Goal: Communication & Community: Share content

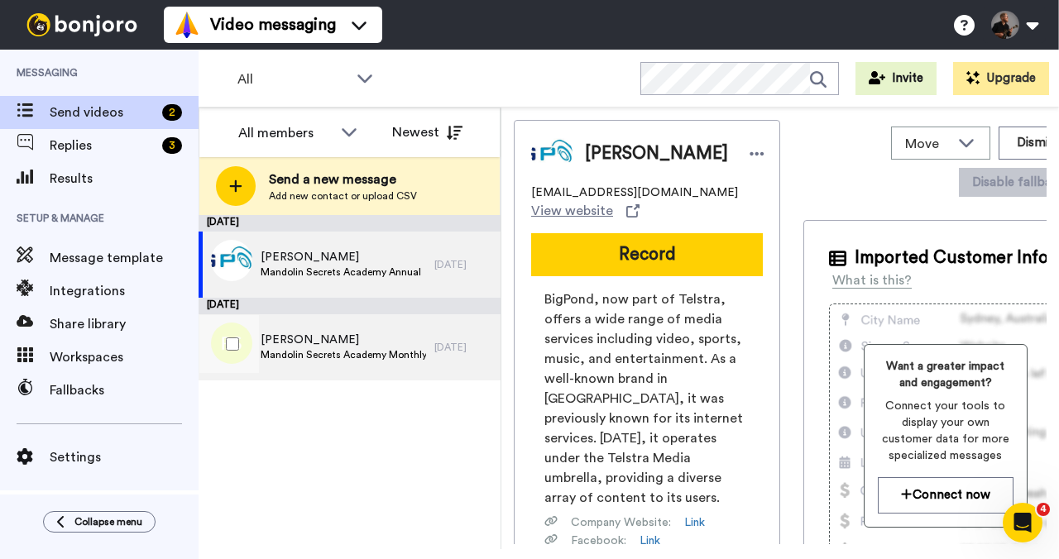
click at [333, 359] on span "Mandolin Secrets Academy Monthly" at bounding box center [343, 354] width 165 height 13
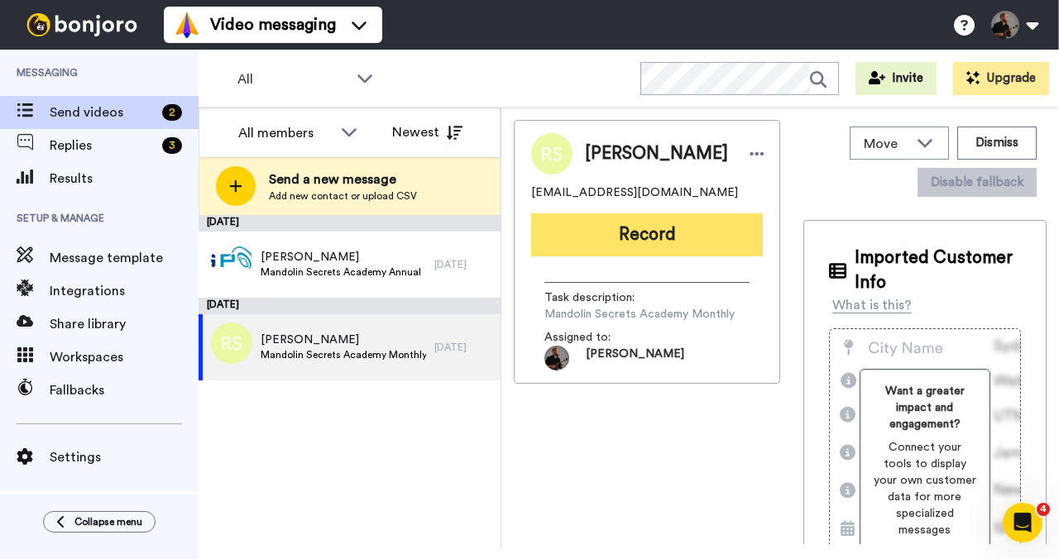
click at [640, 233] on button "Record" at bounding box center [647, 234] width 232 height 43
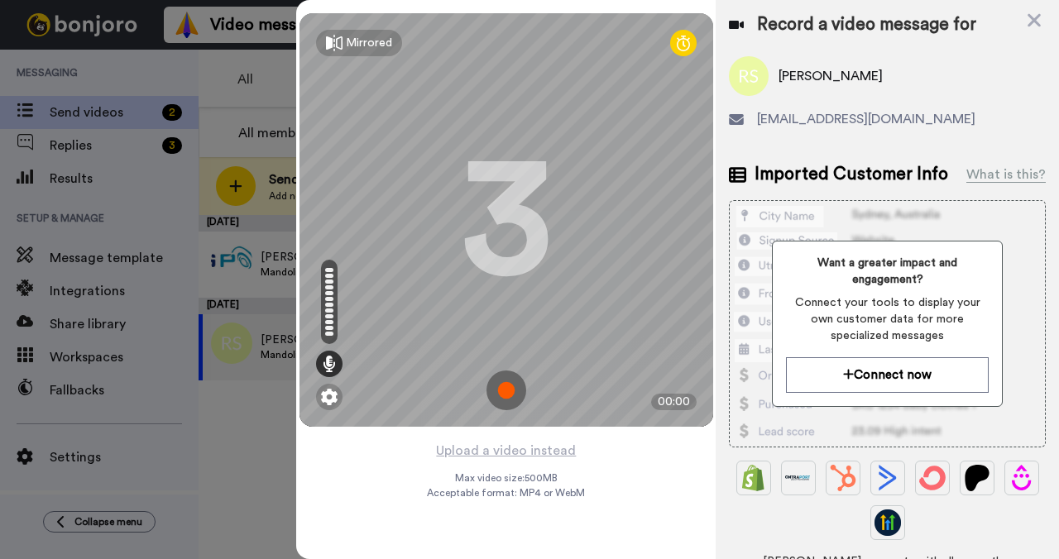
click at [512, 400] on img at bounding box center [506, 391] width 40 height 40
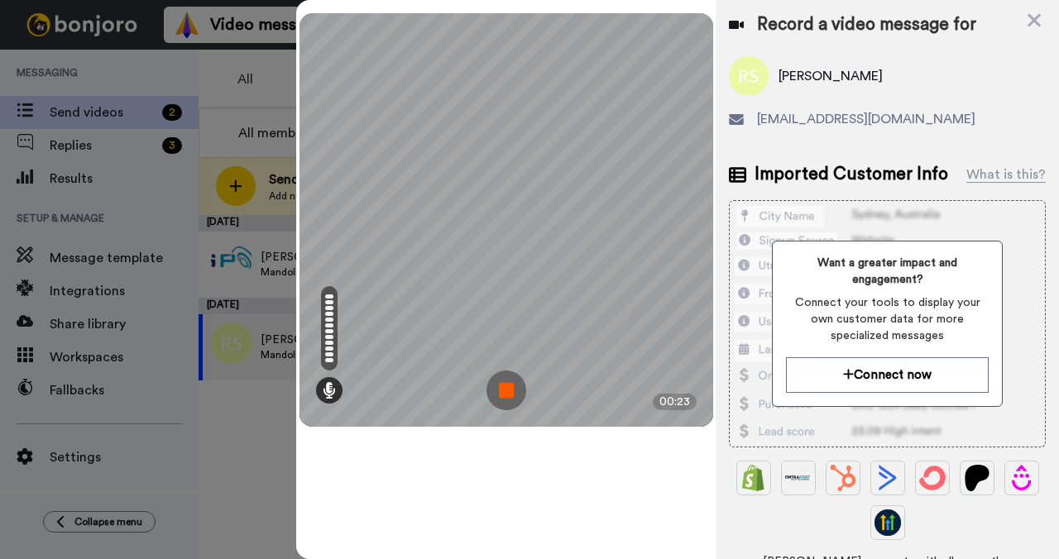
click at [515, 394] on img at bounding box center [506, 391] width 40 height 40
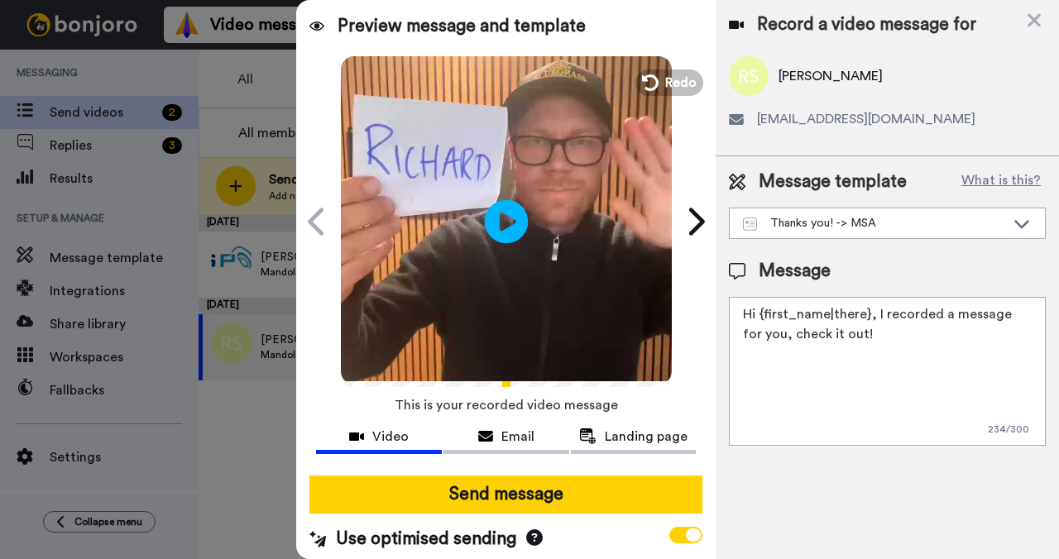
click at [496, 226] on icon "Play/Pause" at bounding box center [507, 221] width 44 height 79
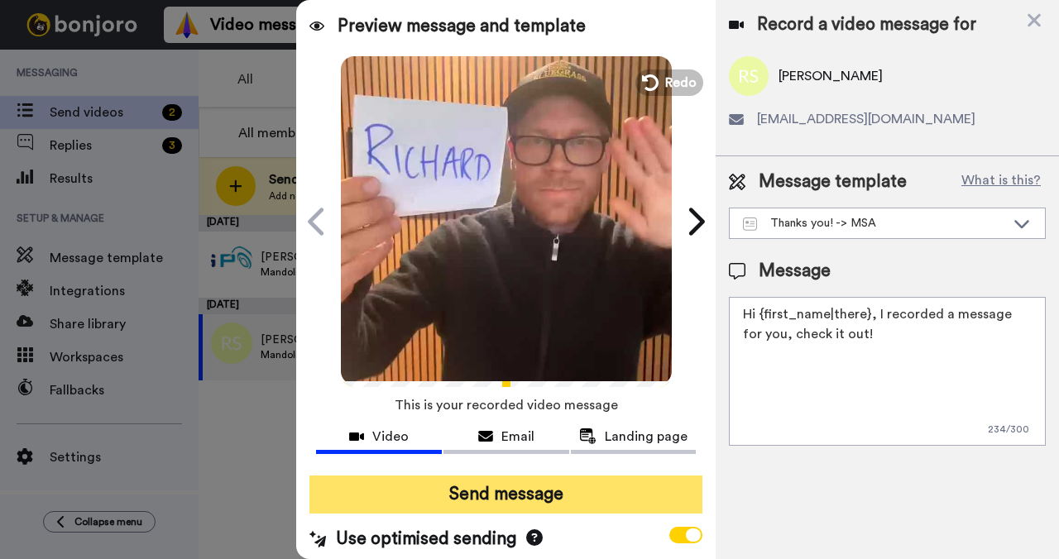
click at [496, 497] on button "Send message" at bounding box center [505, 495] width 393 height 38
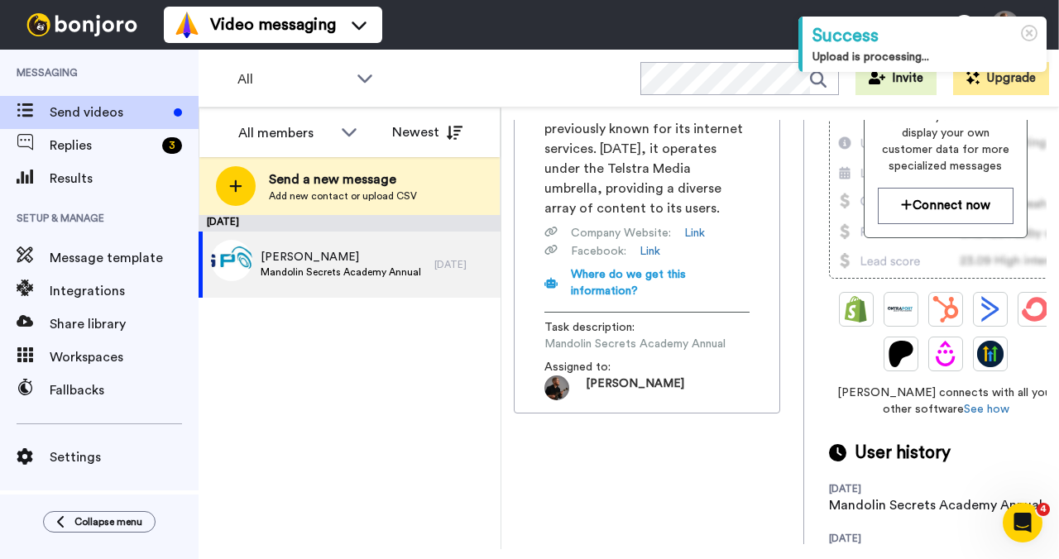
scroll to position [442, 0]
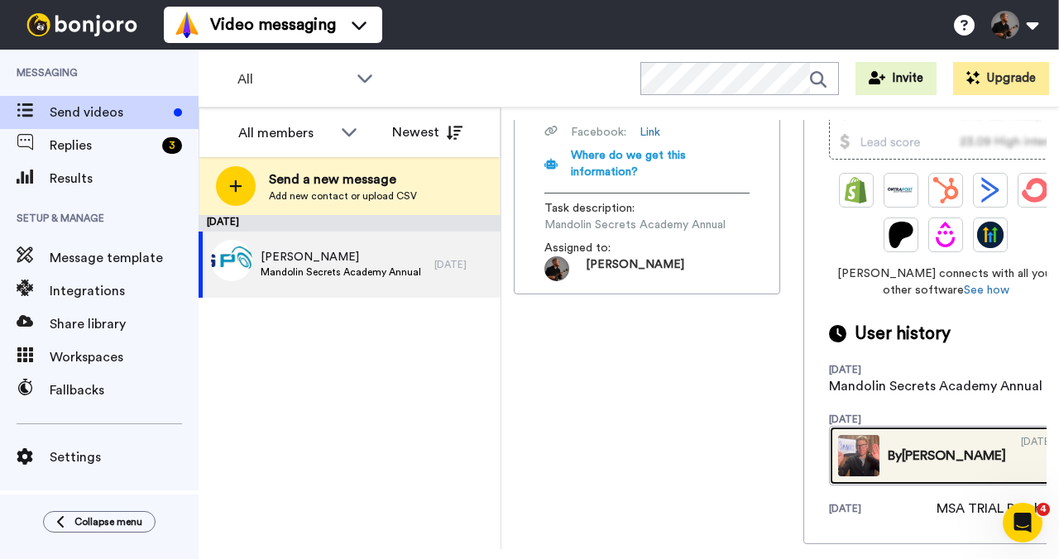
click at [876, 462] on link "By Magnus 09/29/2025" at bounding box center [945, 456] width 233 height 60
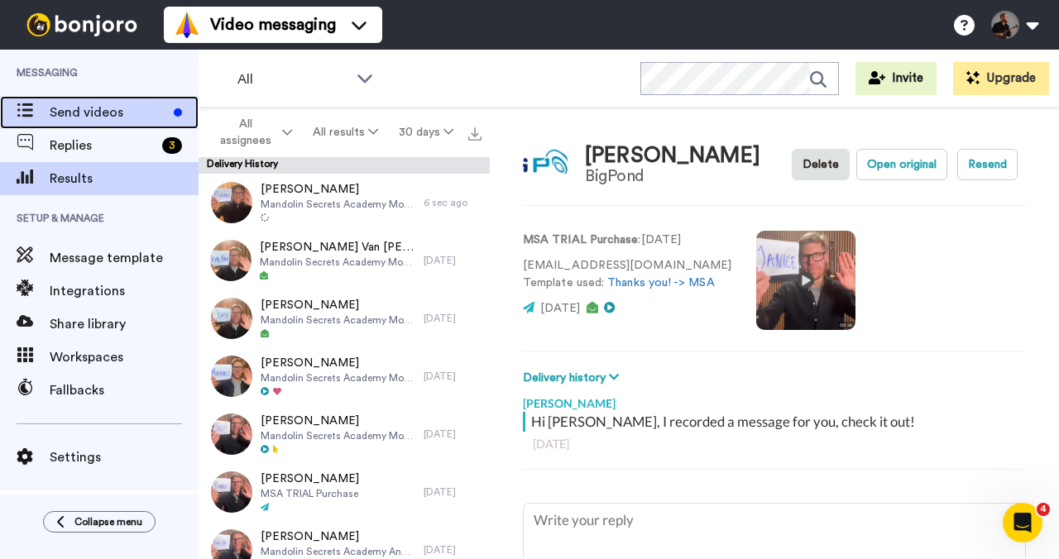
click at [117, 111] on span "Send videos" at bounding box center [108, 113] width 117 height 20
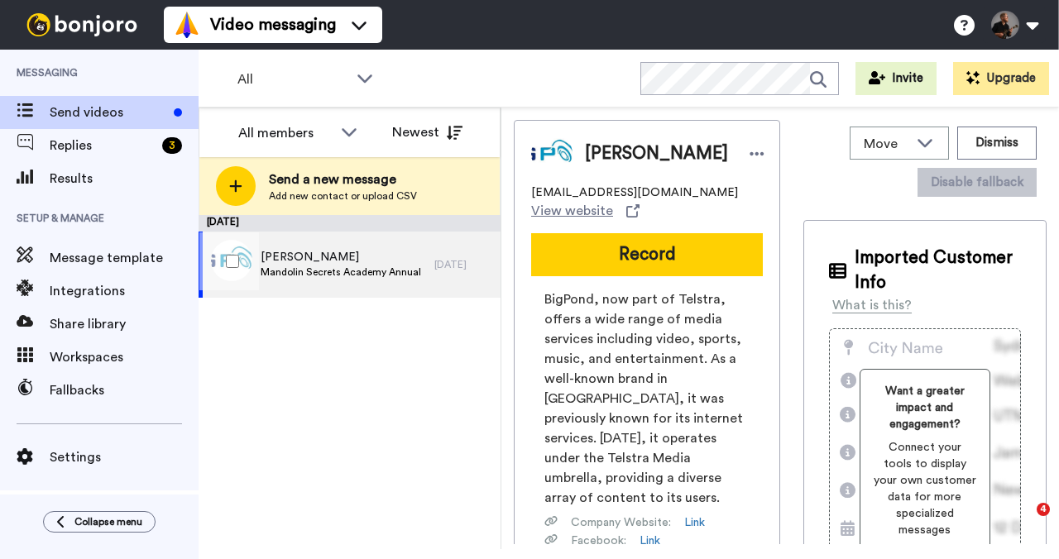
click at [375, 275] on span "Mandolin Secrets Academy Annual" at bounding box center [341, 272] width 161 height 13
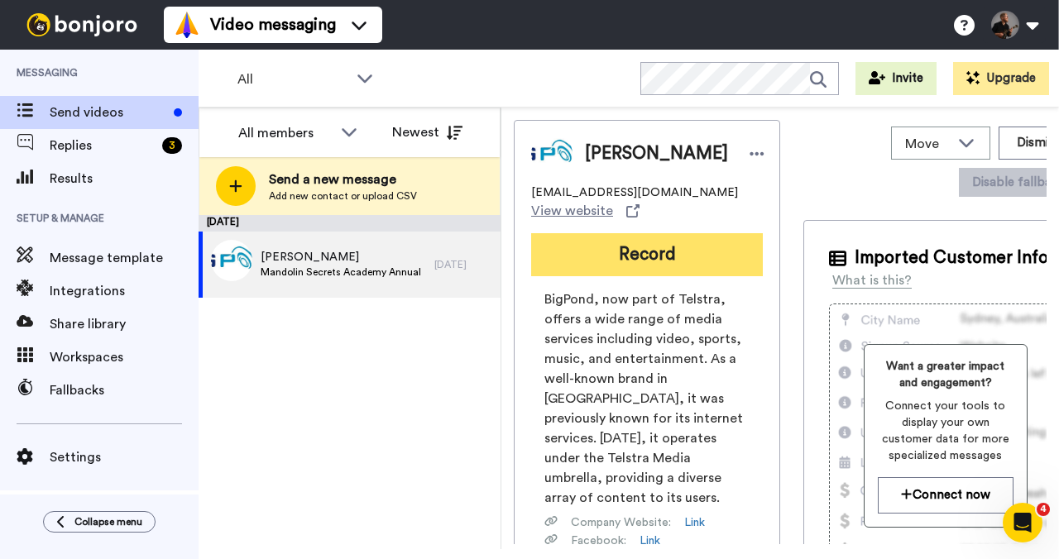
click at [654, 266] on button "Record" at bounding box center [647, 254] width 232 height 43
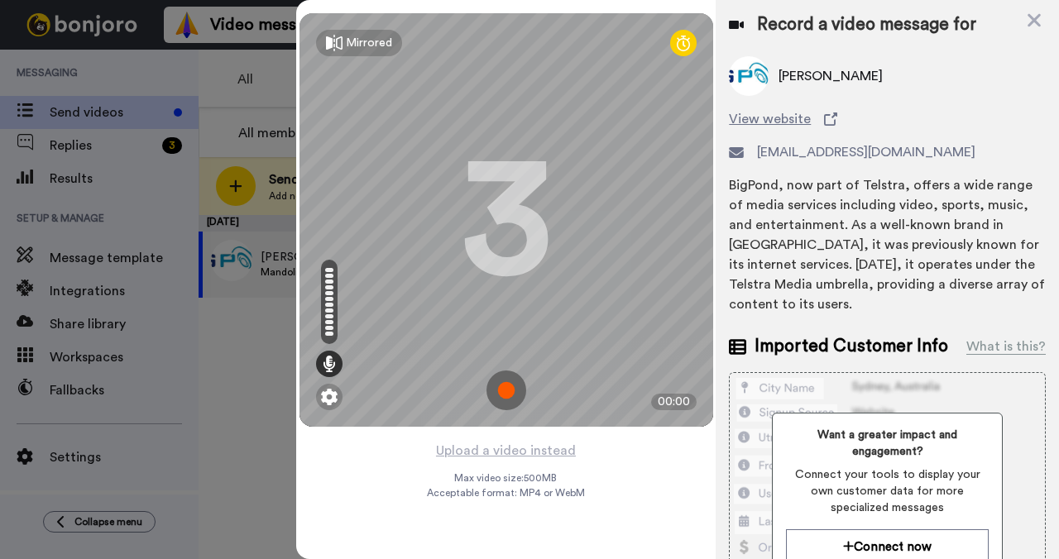
click at [511, 399] on img at bounding box center [506, 391] width 40 height 40
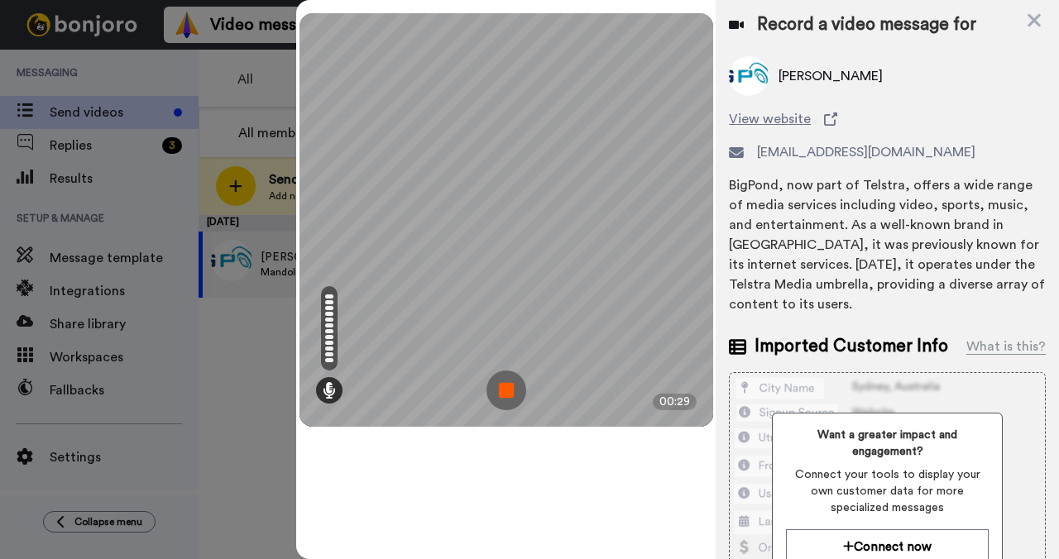
click at [509, 395] on img at bounding box center [506, 391] width 40 height 40
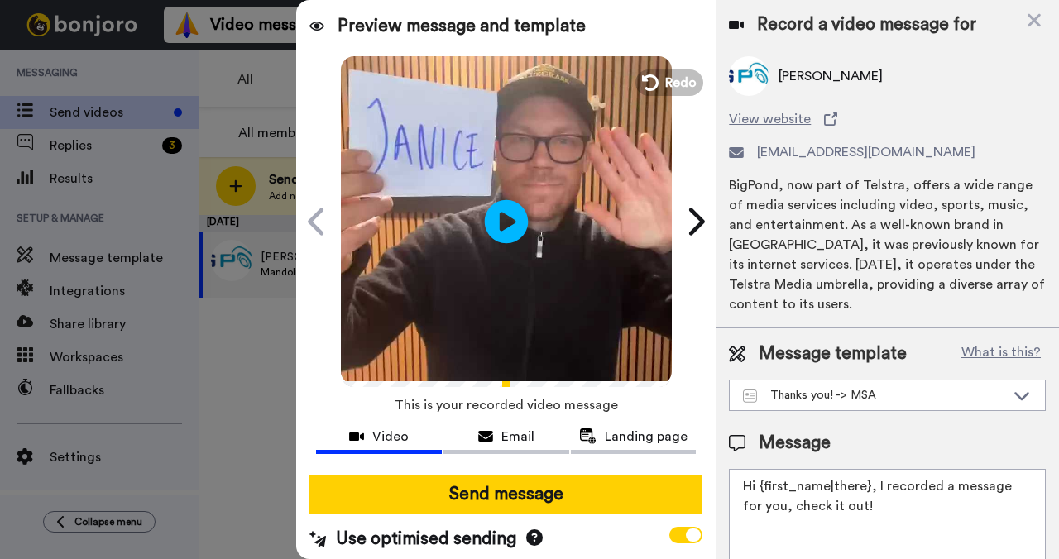
click at [506, 224] on icon at bounding box center [507, 221] width 44 height 44
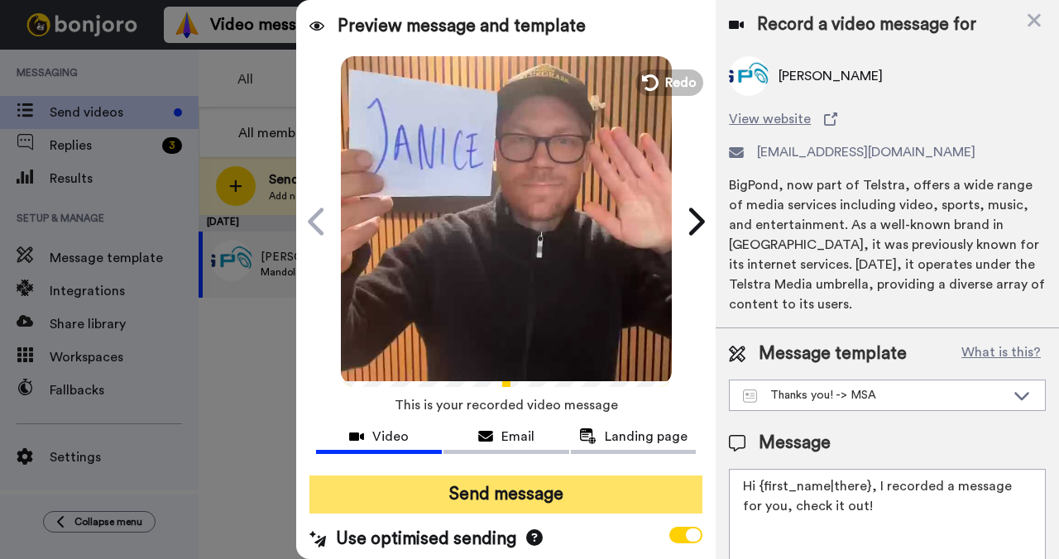
click at [522, 491] on button "Send message" at bounding box center [505, 495] width 393 height 38
